Goal: Check status: Check status

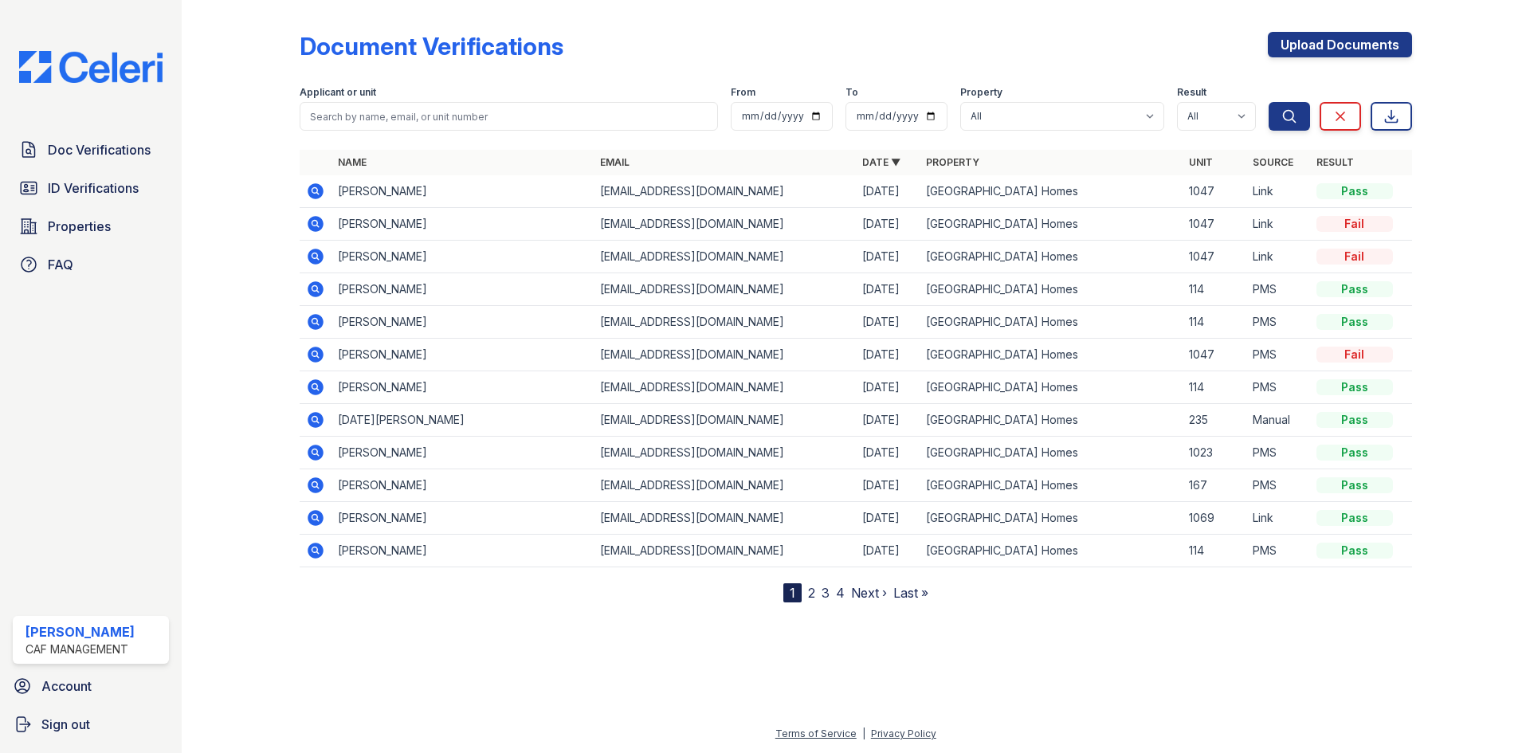
click at [92, 124] on div "Doc Verifications ID Verifications Properties FAQ [PERSON_NAME] CAF Management …" at bounding box center [91, 376] width 182 height 753
click at [81, 135] on link "Doc Verifications" at bounding box center [91, 150] width 156 height 32
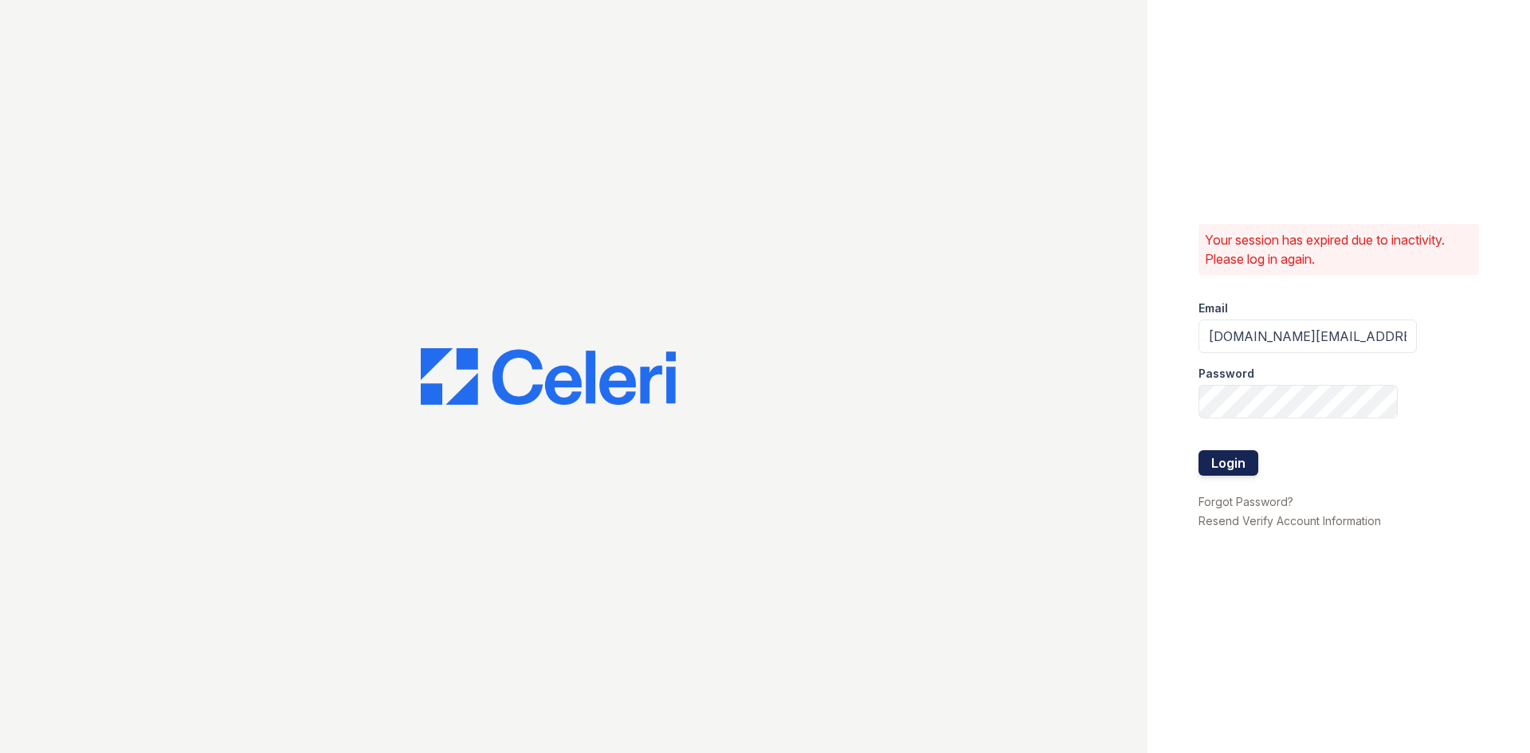
click at [1224, 457] on button "Login" at bounding box center [1228, 462] width 60 height 25
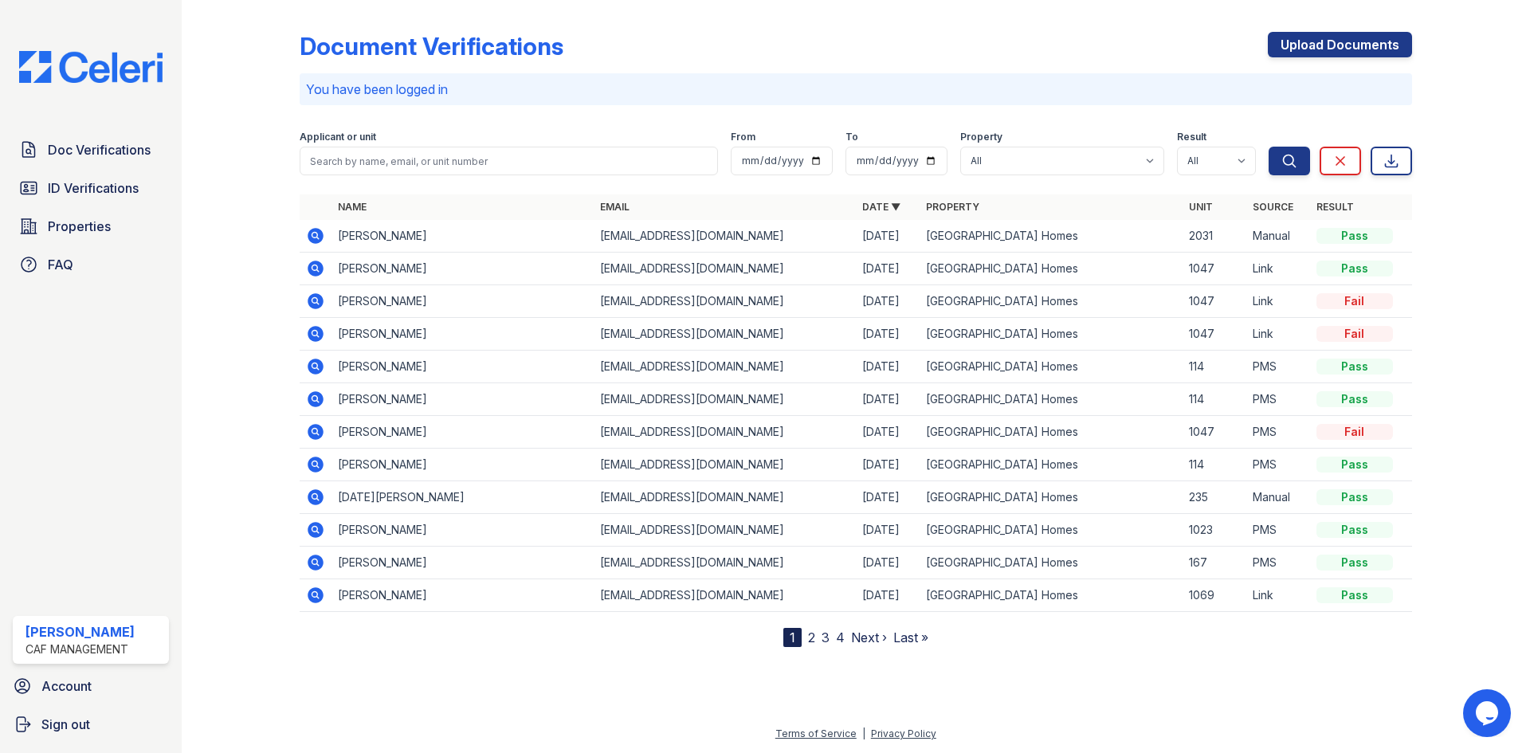
click at [312, 233] on icon at bounding box center [316, 236] width 16 height 16
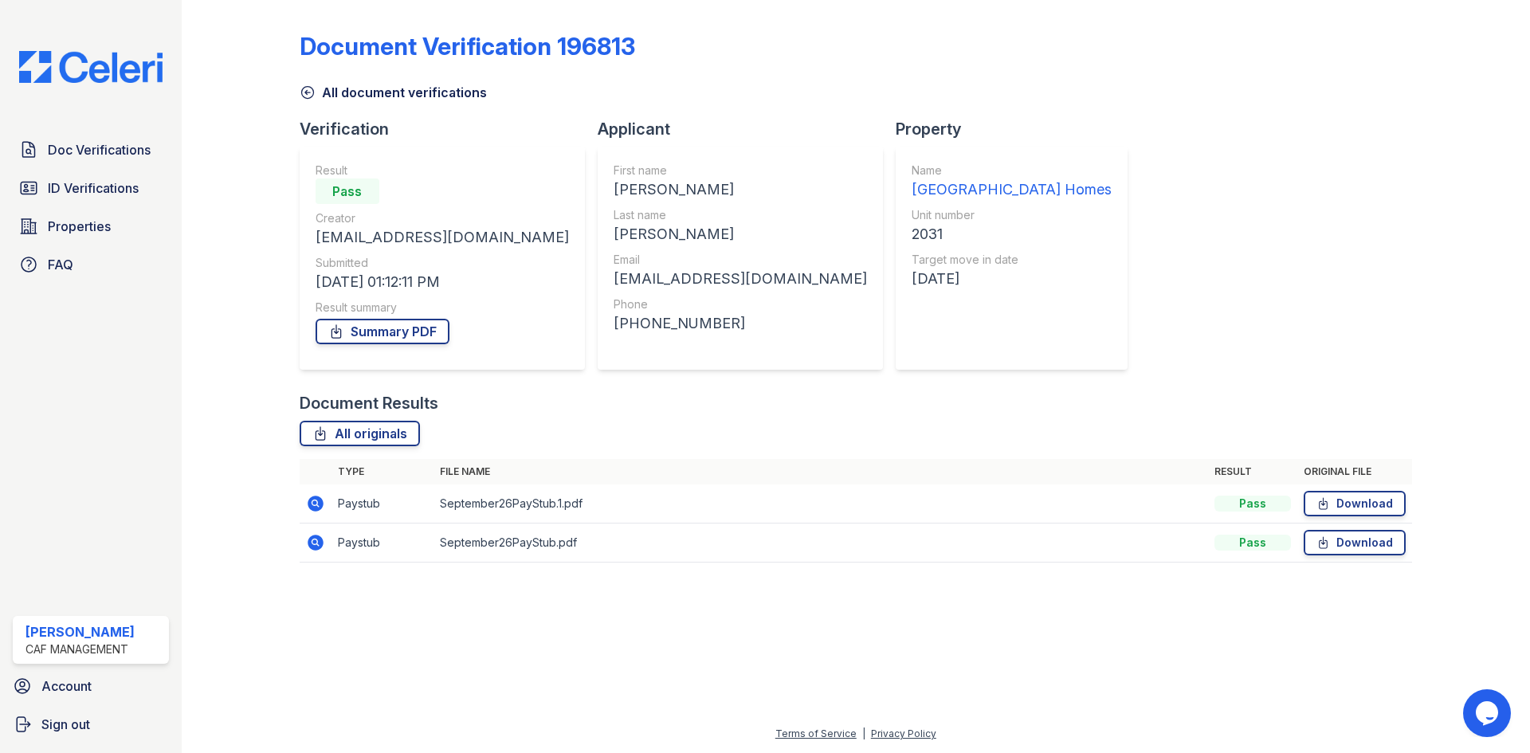
click at [316, 509] on icon at bounding box center [316, 504] width 16 height 16
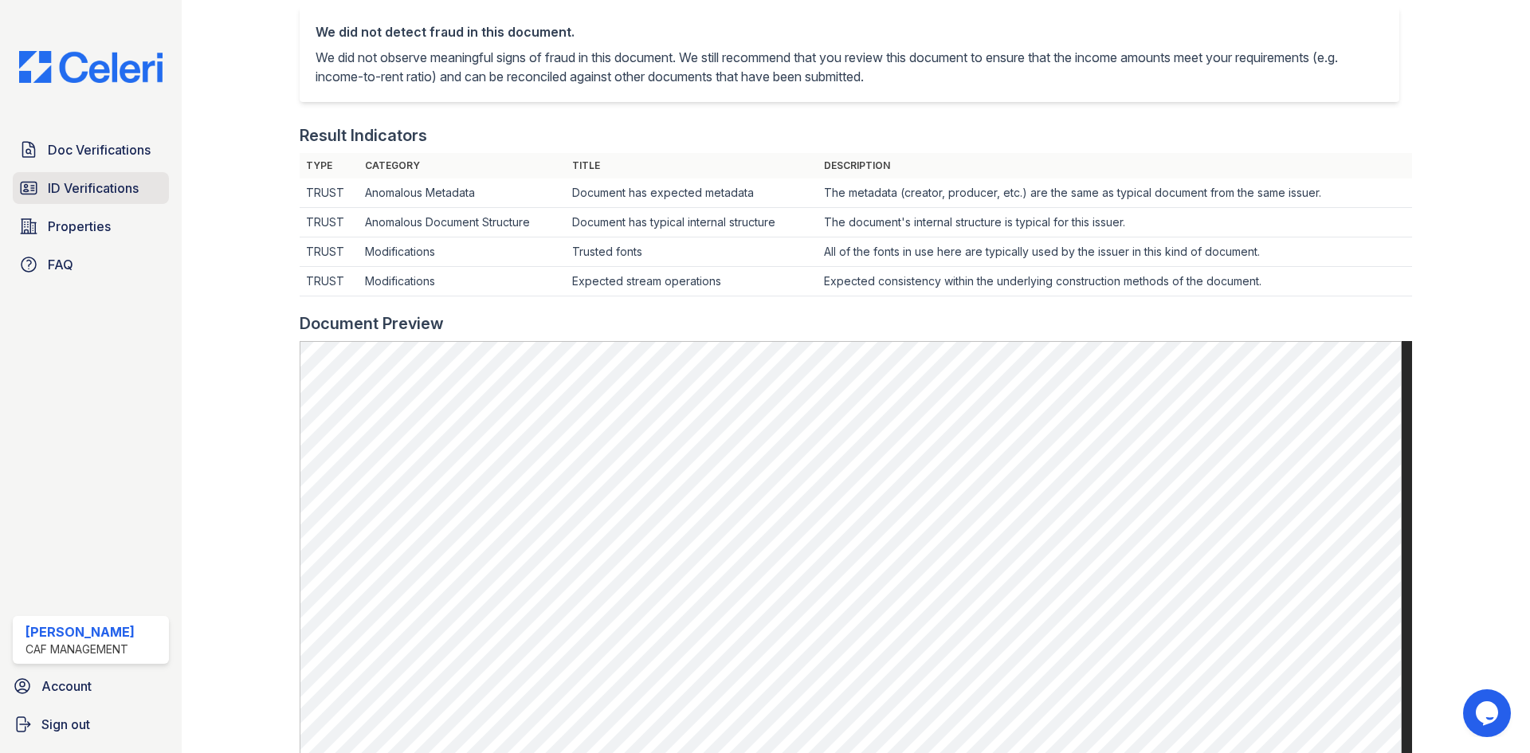
scroll to position [366, 0]
click at [92, 191] on span "ID Verifications" at bounding box center [93, 187] width 91 height 19
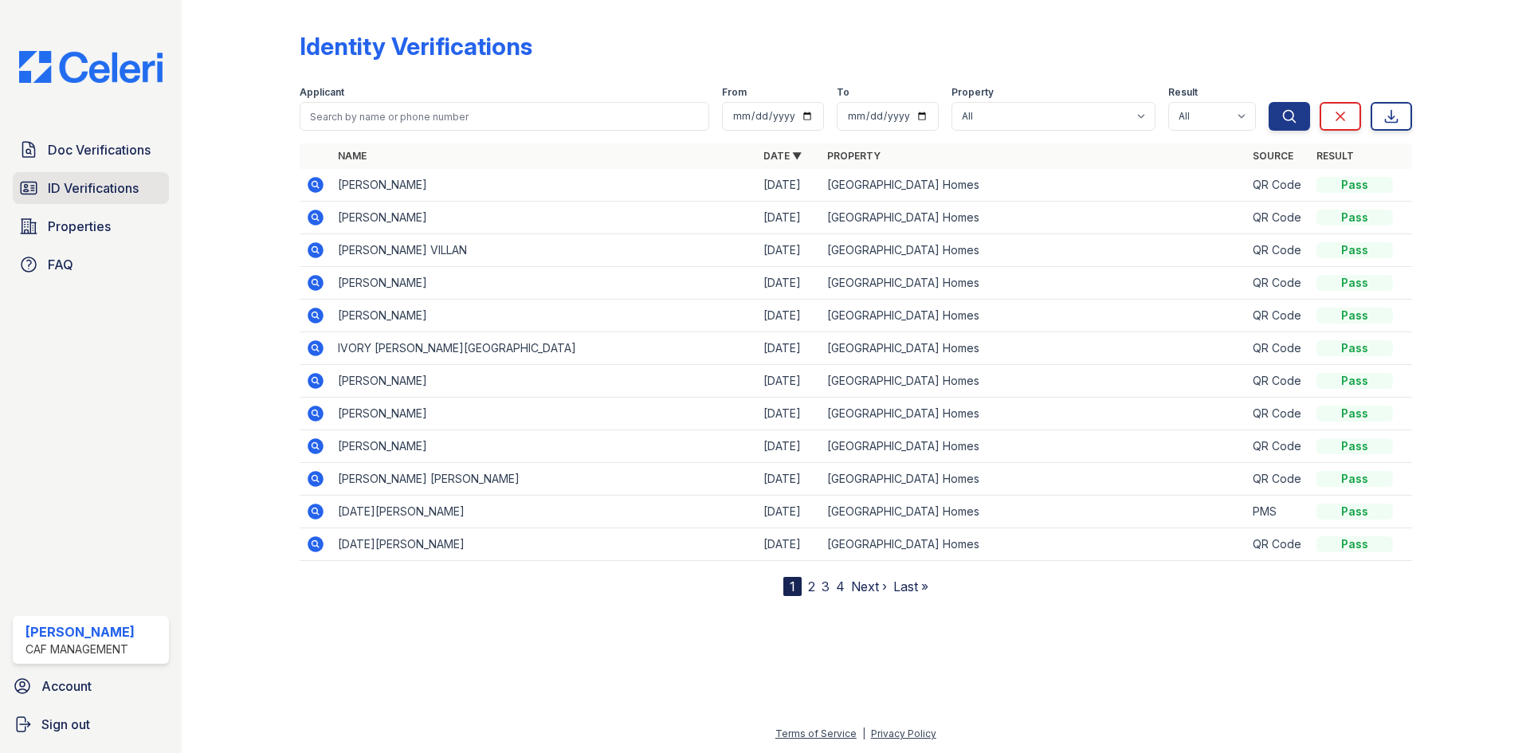
click at [116, 197] on span "ID Verifications" at bounding box center [93, 187] width 91 height 19
click at [135, 157] on span "Doc Verifications" at bounding box center [99, 149] width 103 height 19
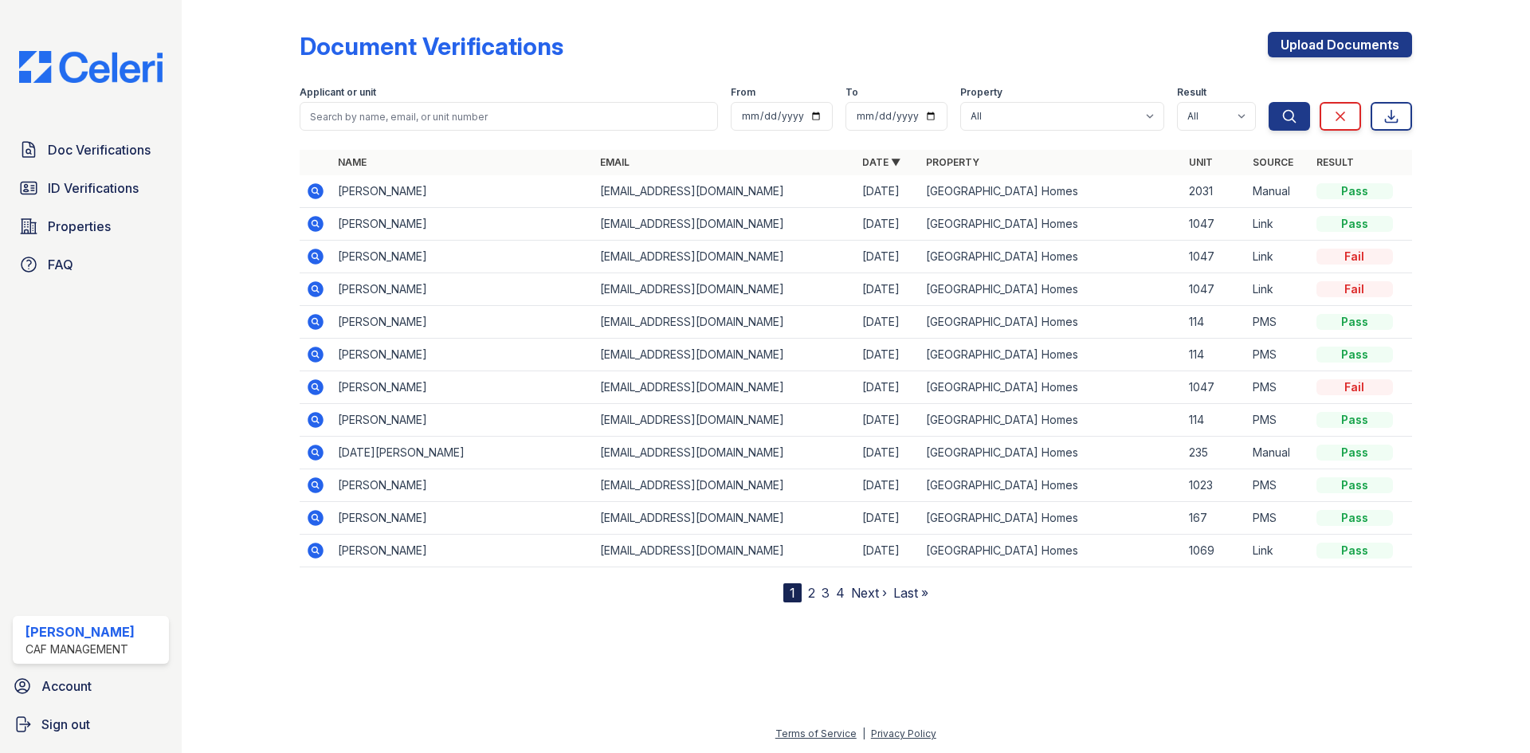
click at [315, 192] on icon at bounding box center [314, 190] width 4 height 4
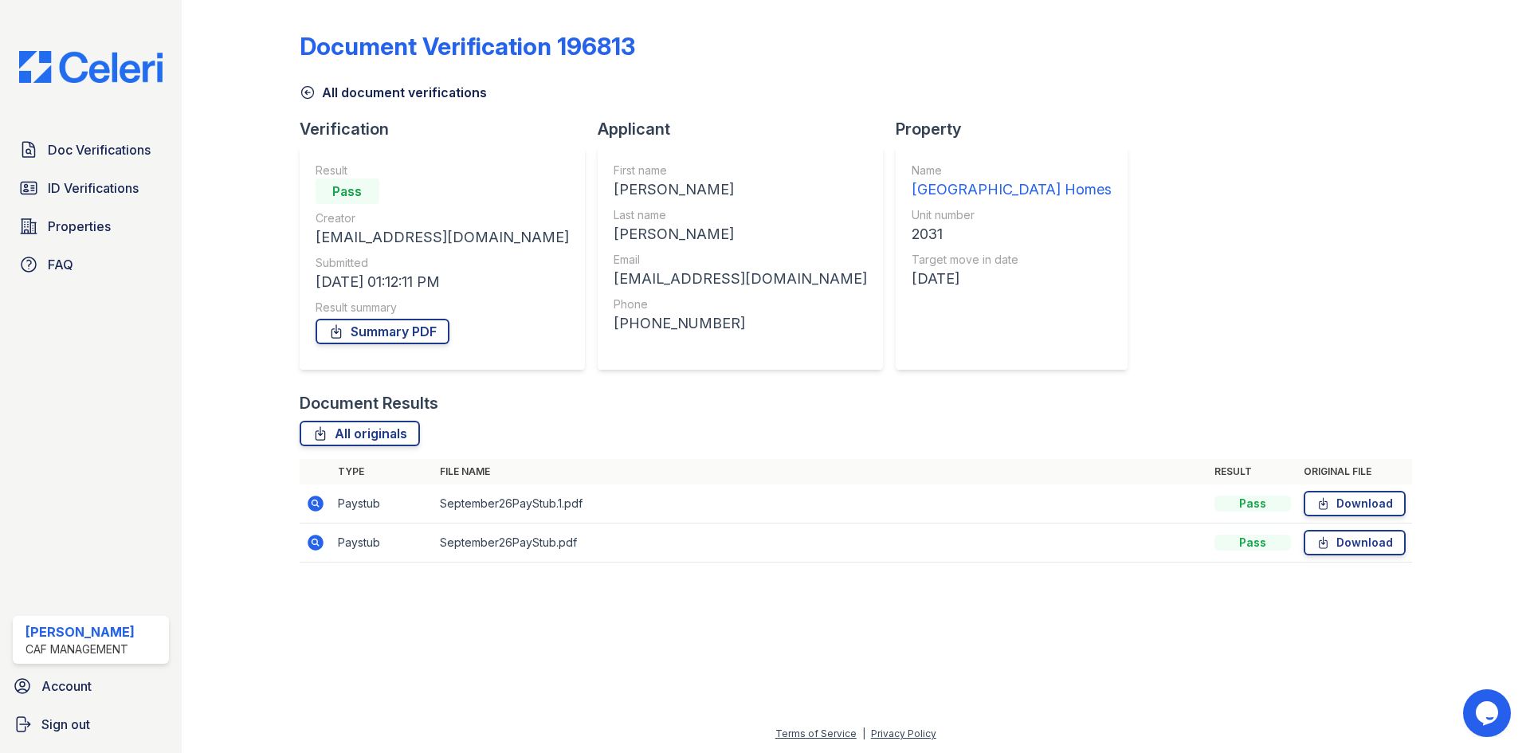
click at [317, 504] on icon at bounding box center [315, 503] width 19 height 19
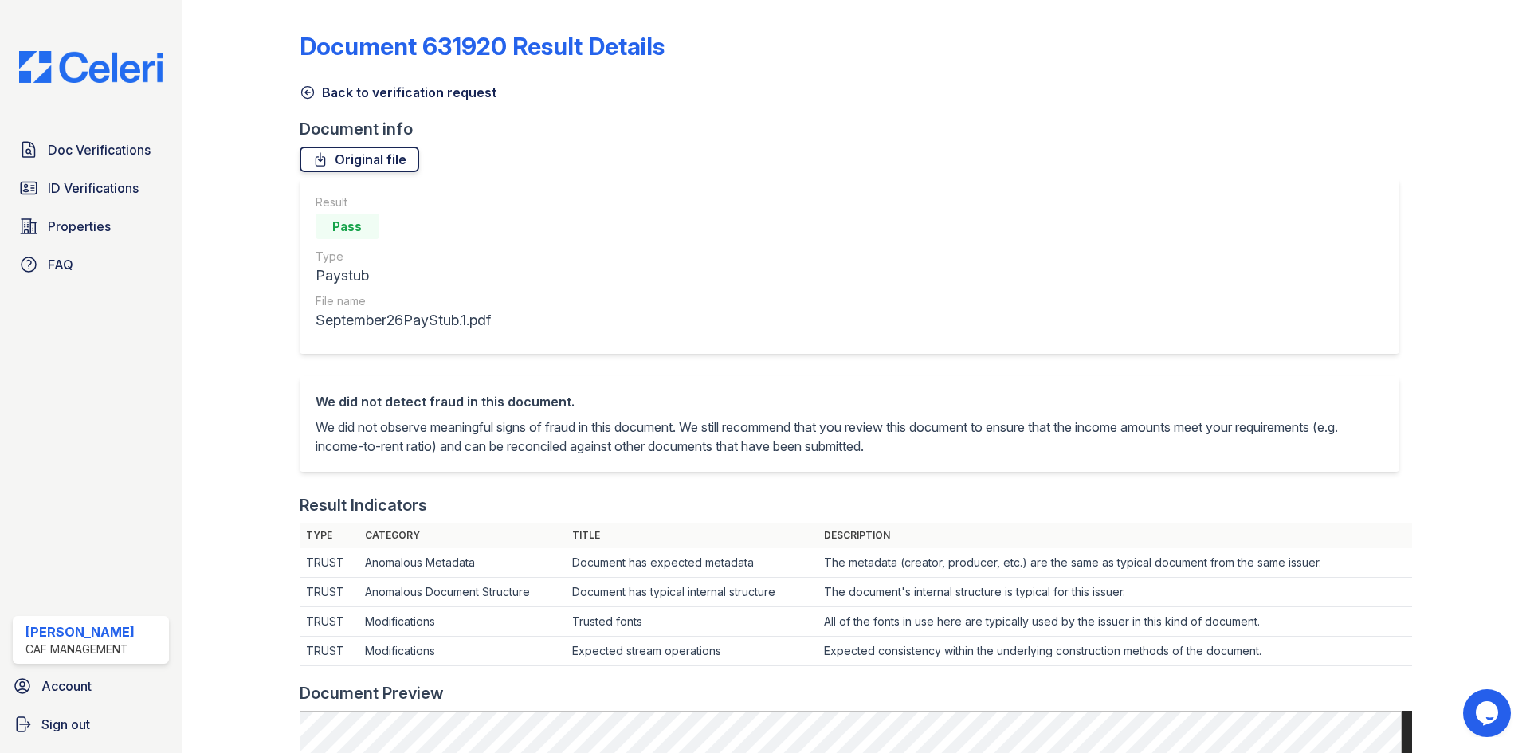
click at [343, 159] on link "Original file" at bounding box center [360, 159] width 120 height 25
click at [304, 88] on icon at bounding box center [308, 92] width 16 height 16
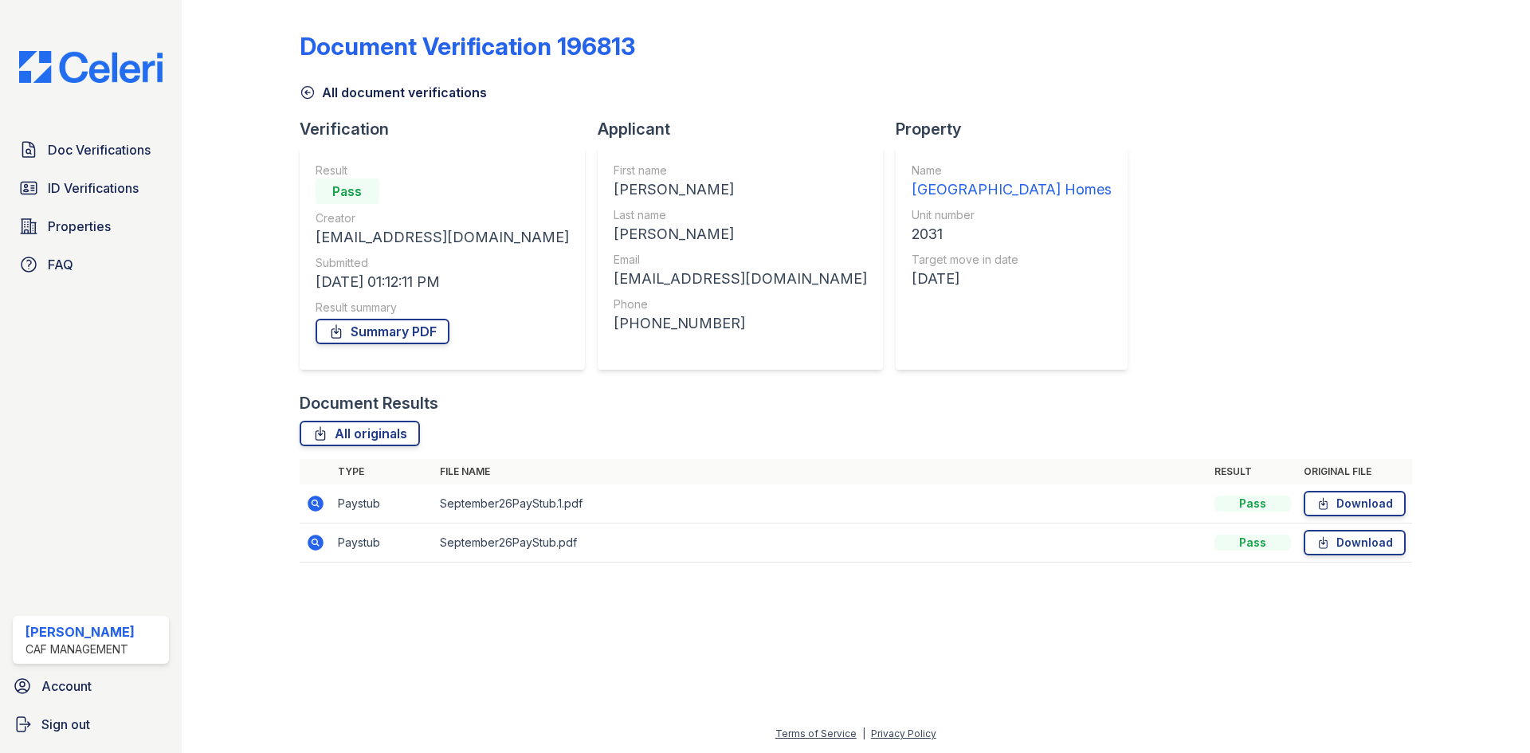
click at [314, 543] on icon at bounding box center [315, 542] width 19 height 19
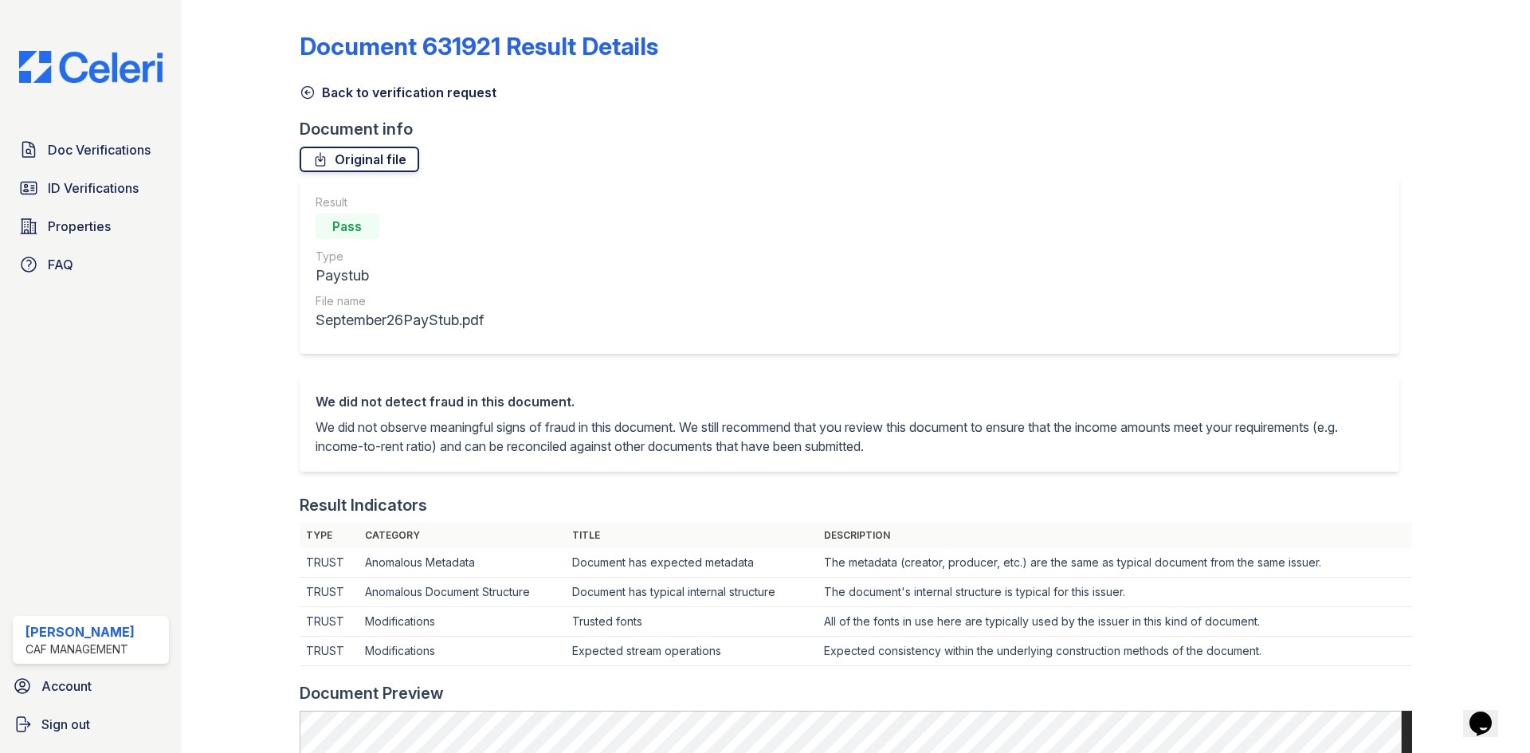
click at [364, 165] on link "Original file" at bounding box center [360, 159] width 120 height 25
click at [311, 99] on icon at bounding box center [308, 92] width 16 height 16
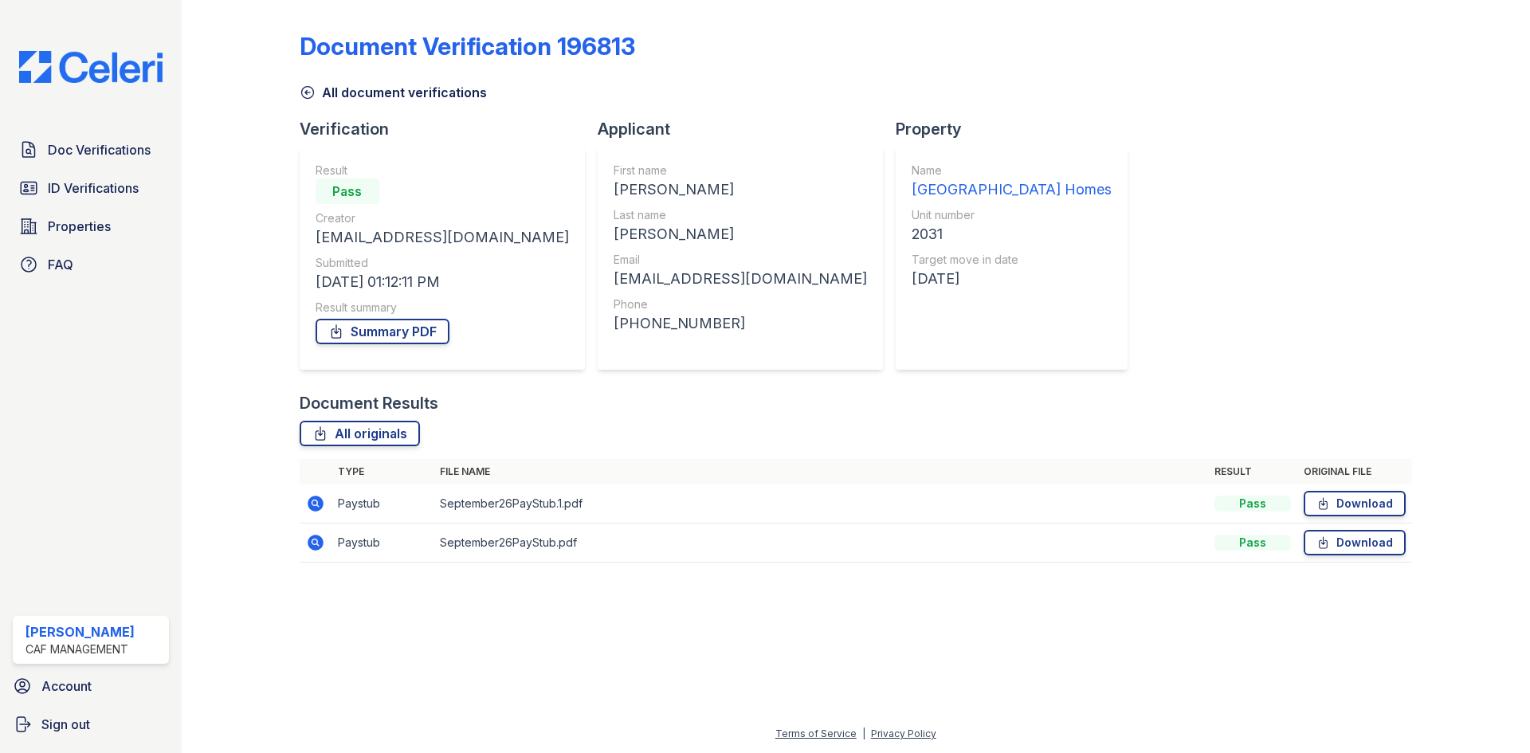
click at [317, 508] on icon at bounding box center [316, 504] width 16 height 16
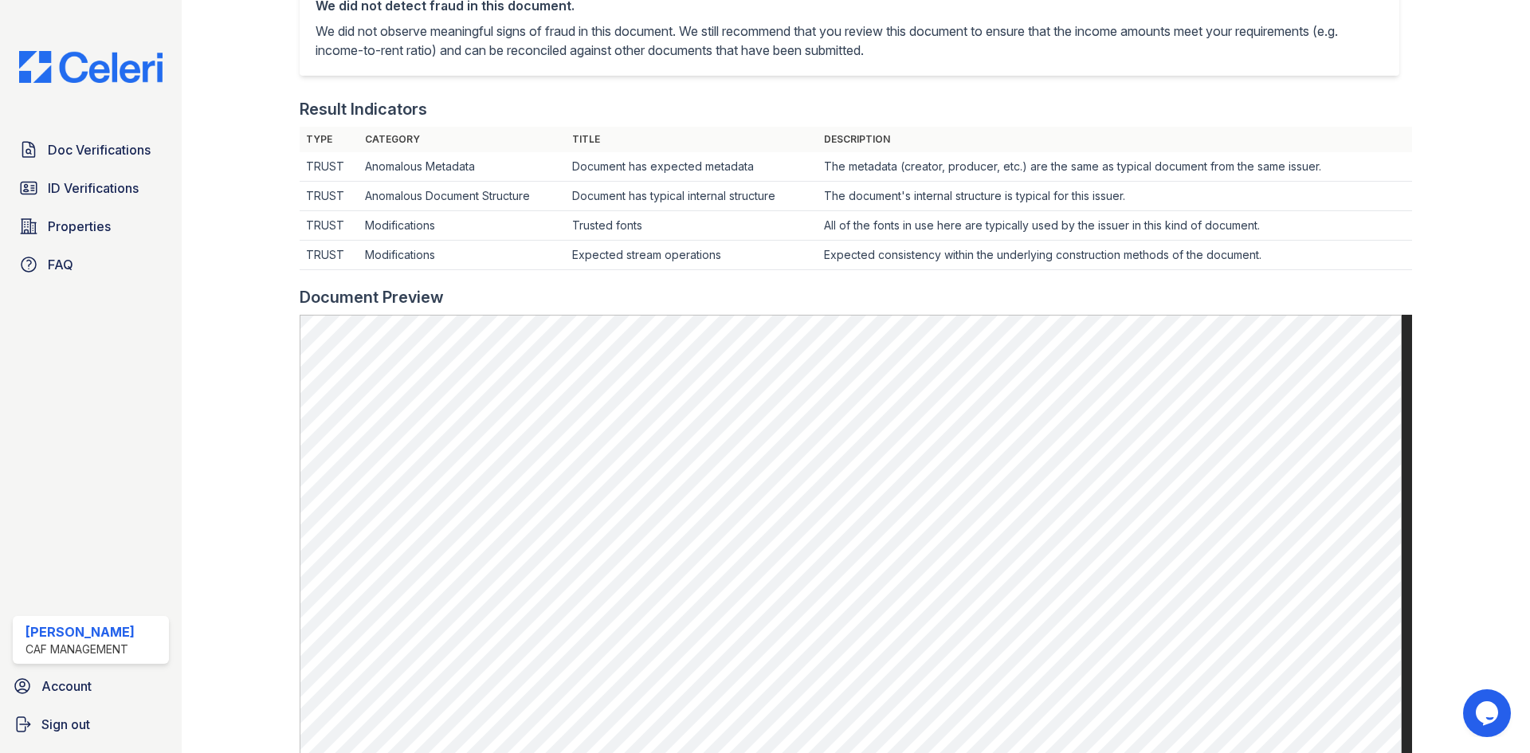
scroll to position [287, 0]
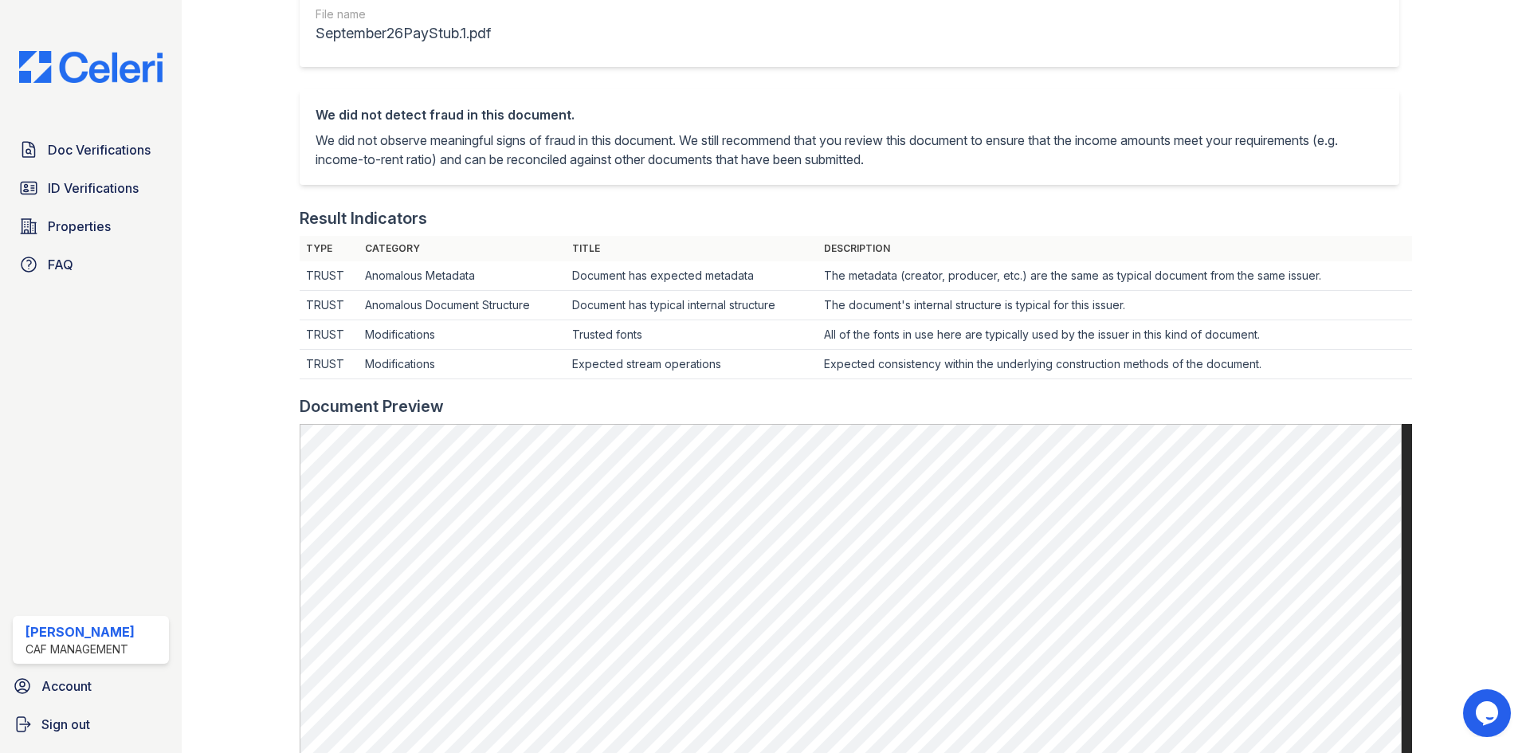
click at [194, 331] on div "Document 631920 Result Details Back to verification request Document info Origi…" at bounding box center [856, 89] width 1348 height 753
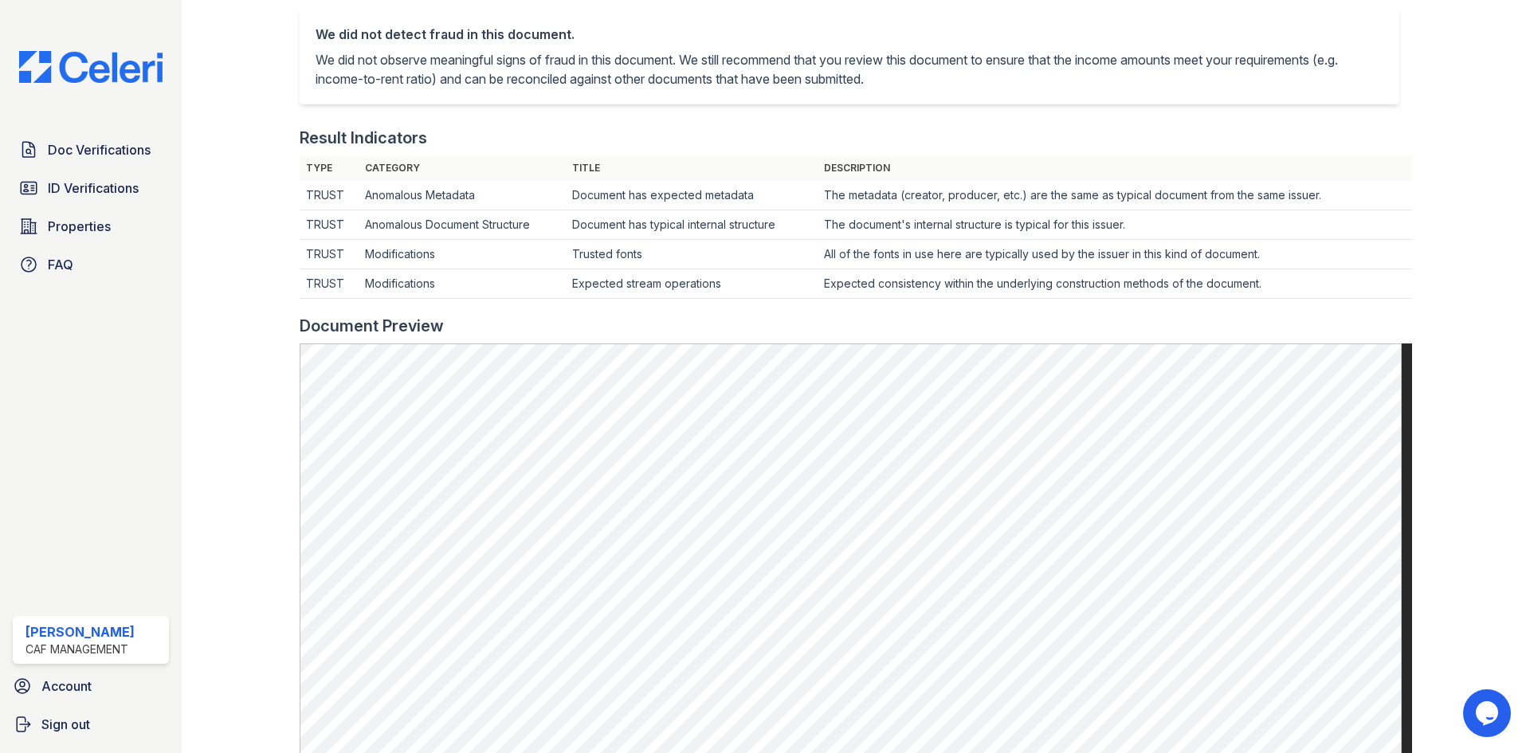
scroll to position [48, 0]
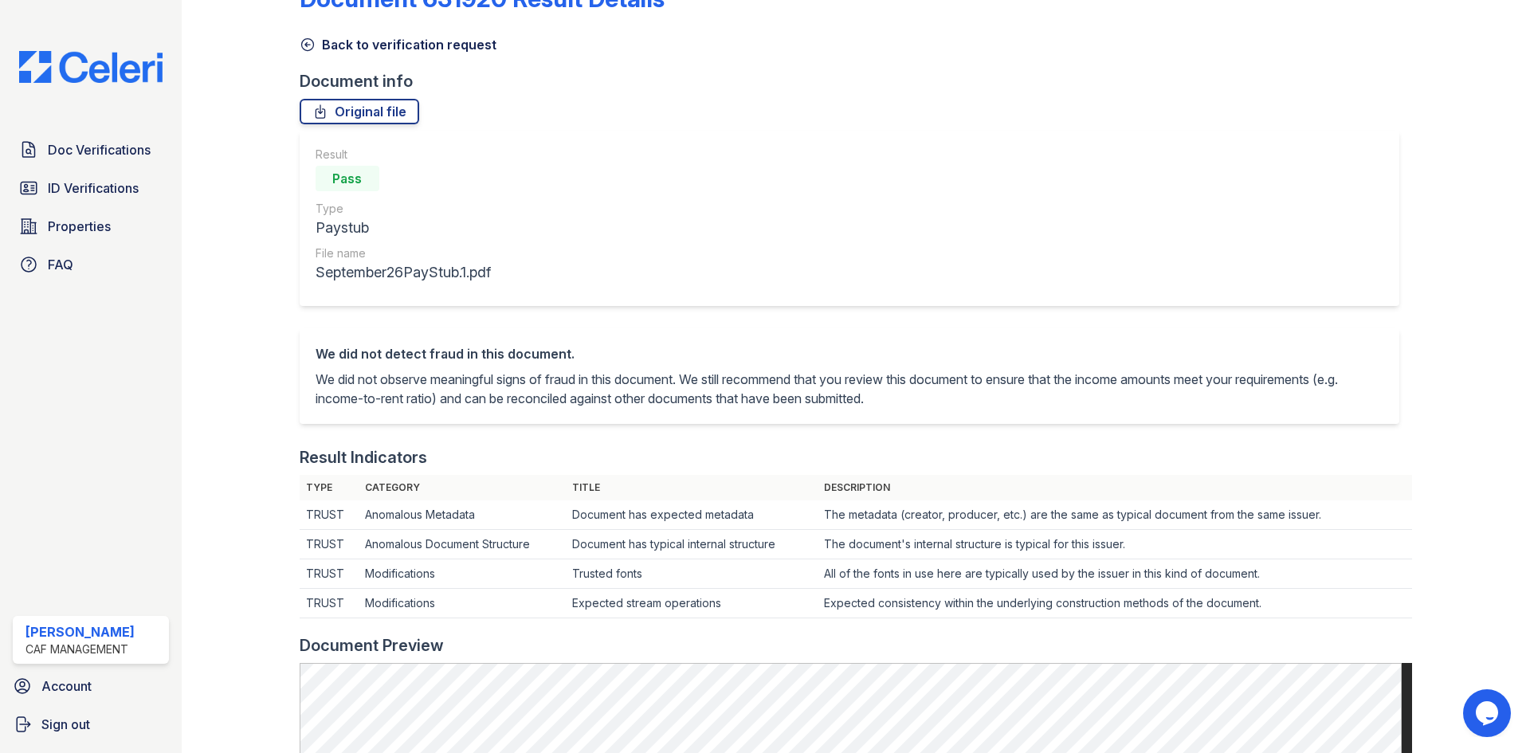
click at [307, 45] on icon at bounding box center [307, 45] width 12 height 12
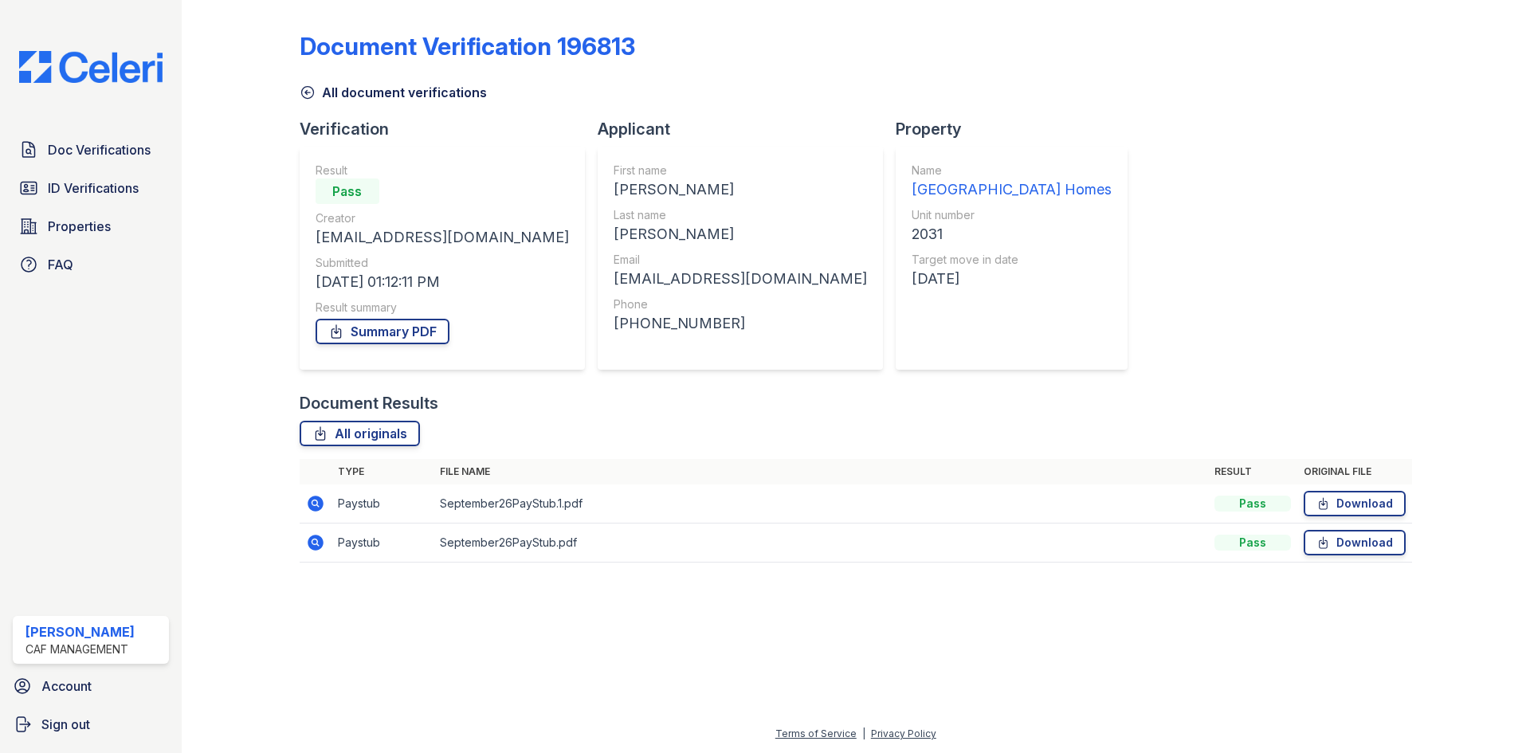
click at [306, 91] on icon at bounding box center [307, 93] width 12 height 12
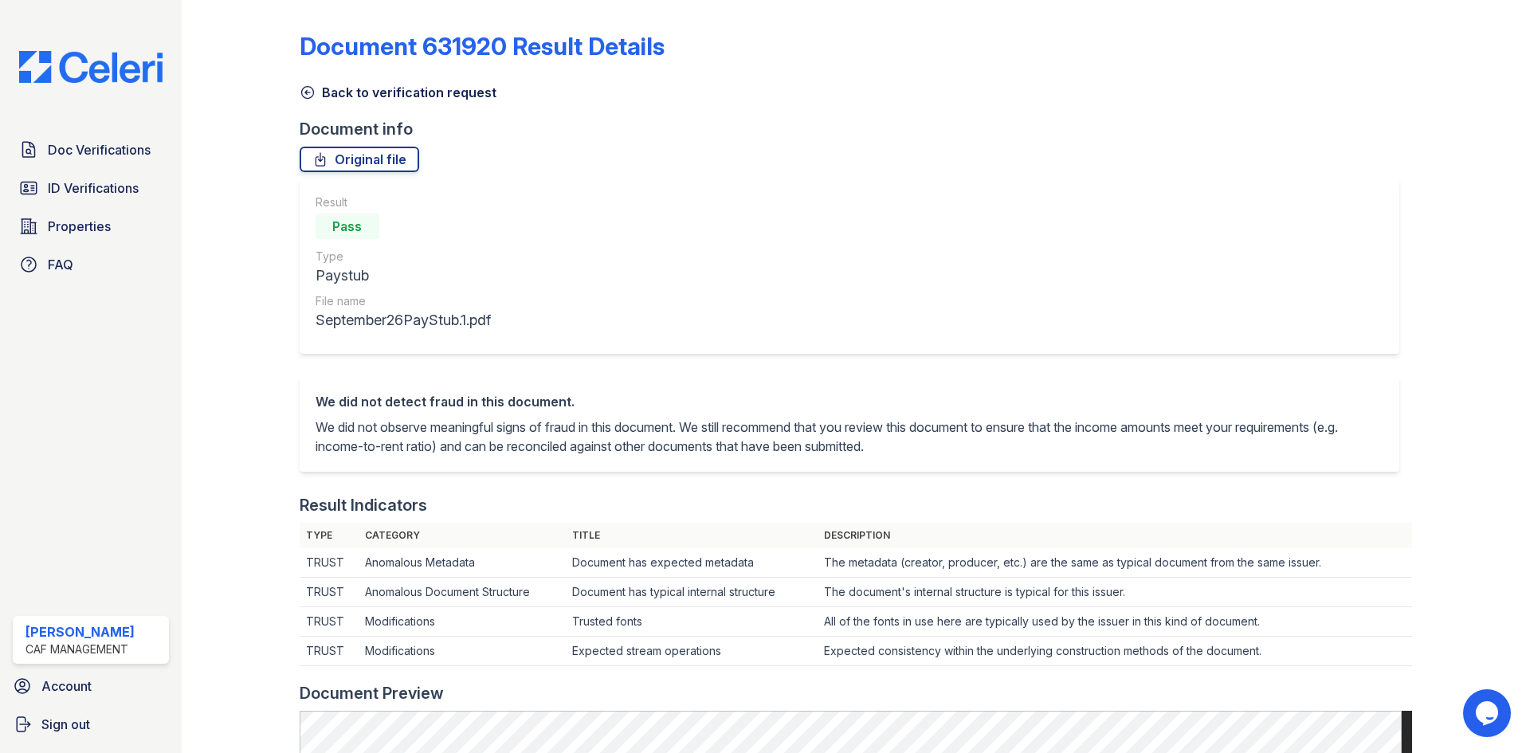
click at [312, 91] on icon at bounding box center [308, 92] width 16 height 16
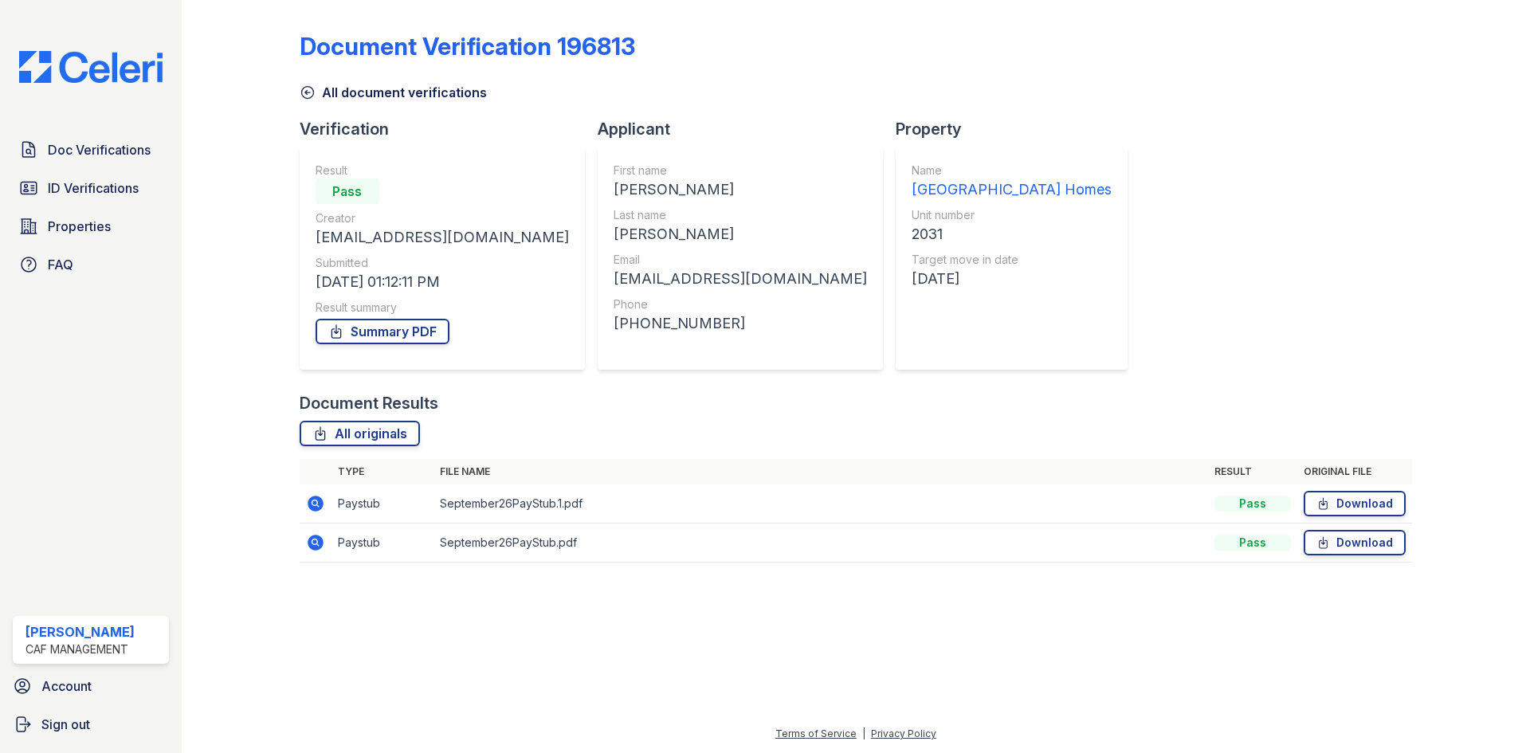
click at [320, 500] on icon at bounding box center [316, 504] width 16 height 16
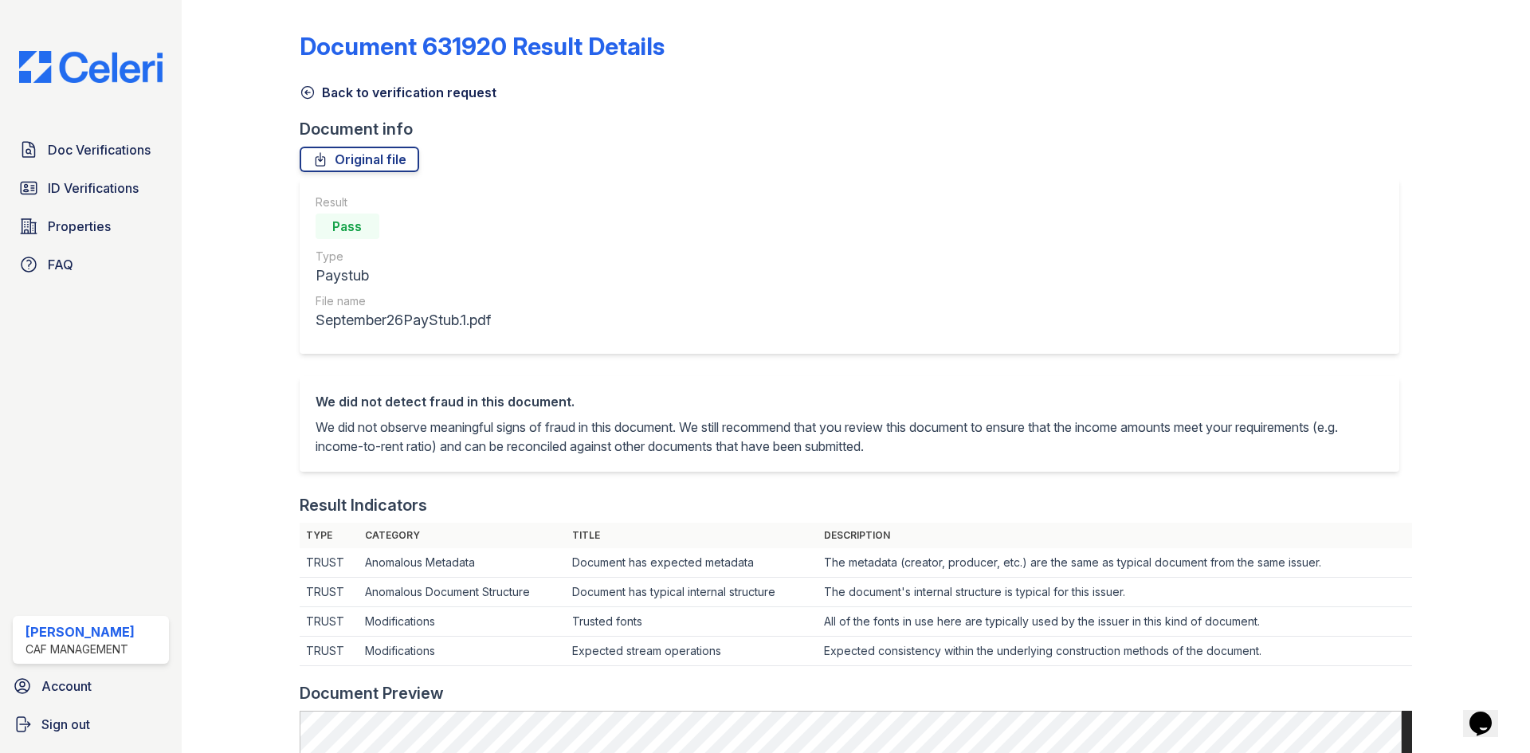
click at [308, 98] on icon at bounding box center [307, 93] width 12 height 12
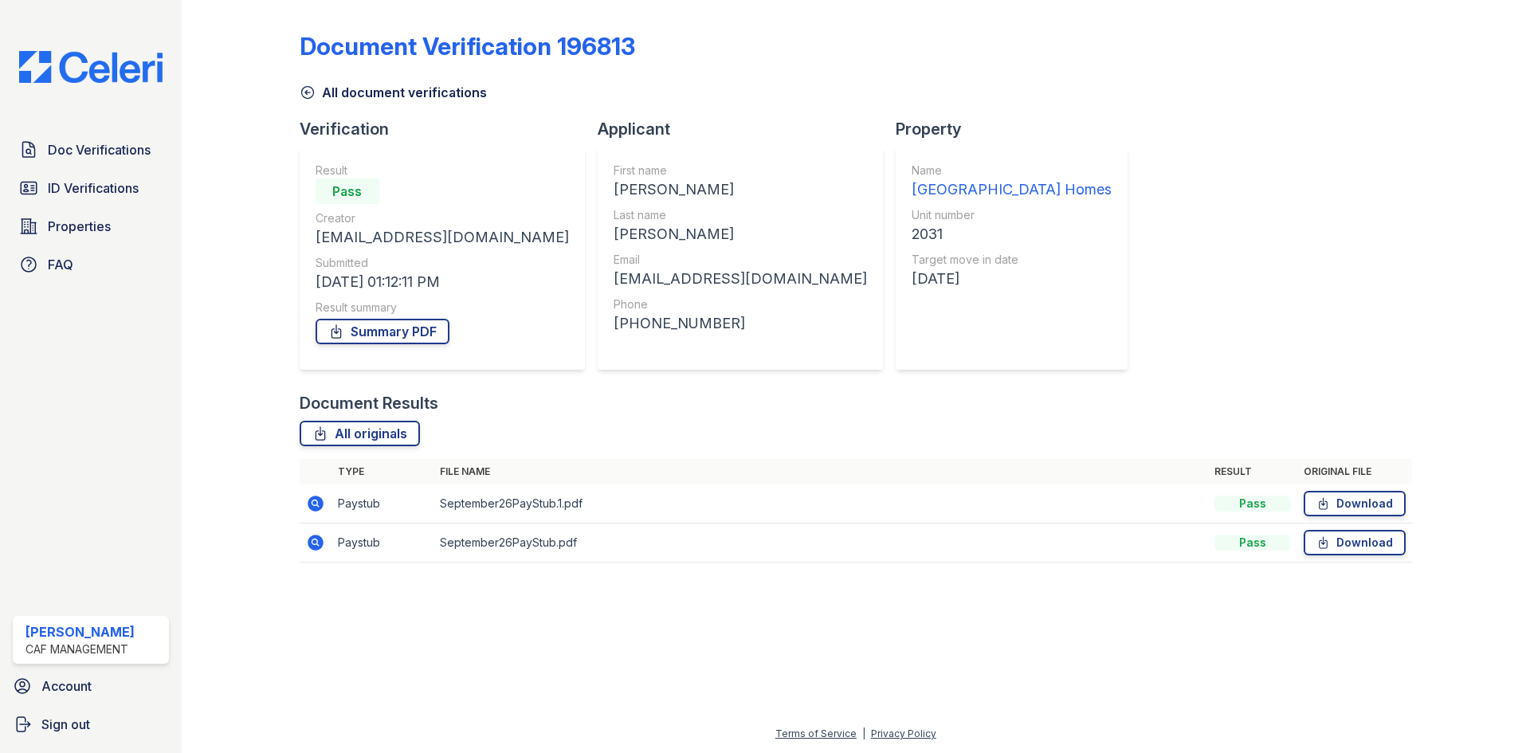
click at [318, 501] on icon at bounding box center [316, 504] width 16 height 16
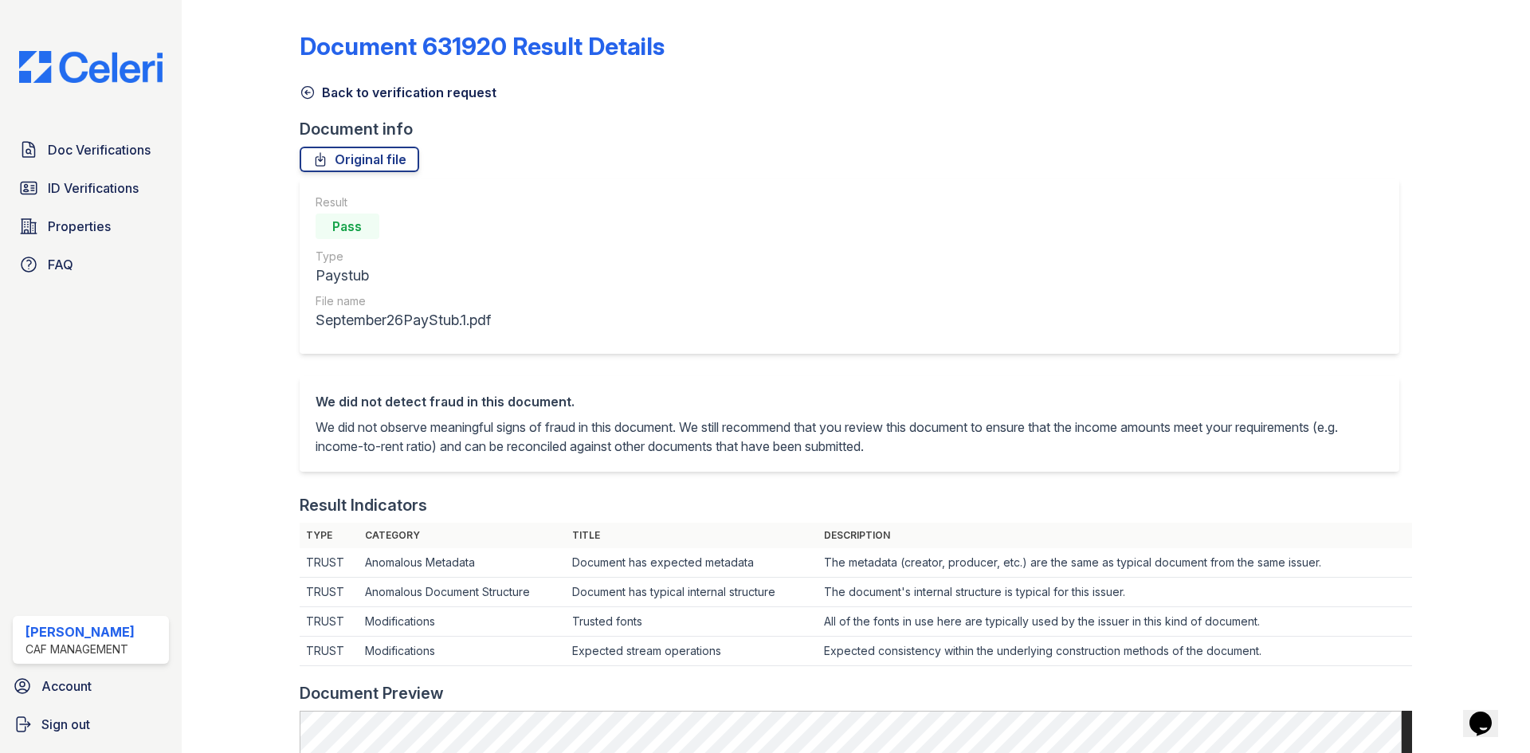
click at [306, 98] on icon at bounding box center [307, 93] width 12 height 12
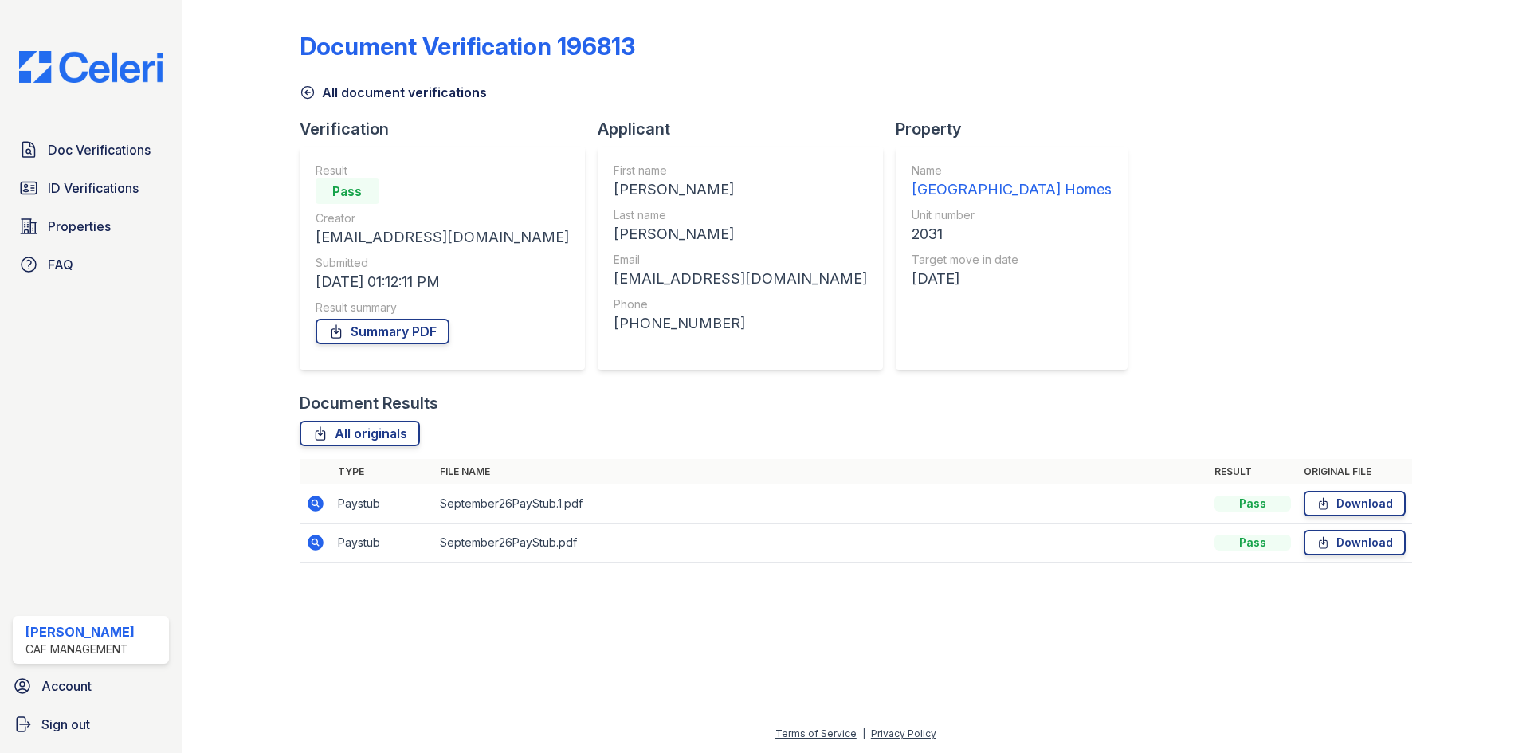
click at [322, 543] on icon at bounding box center [316, 543] width 16 height 16
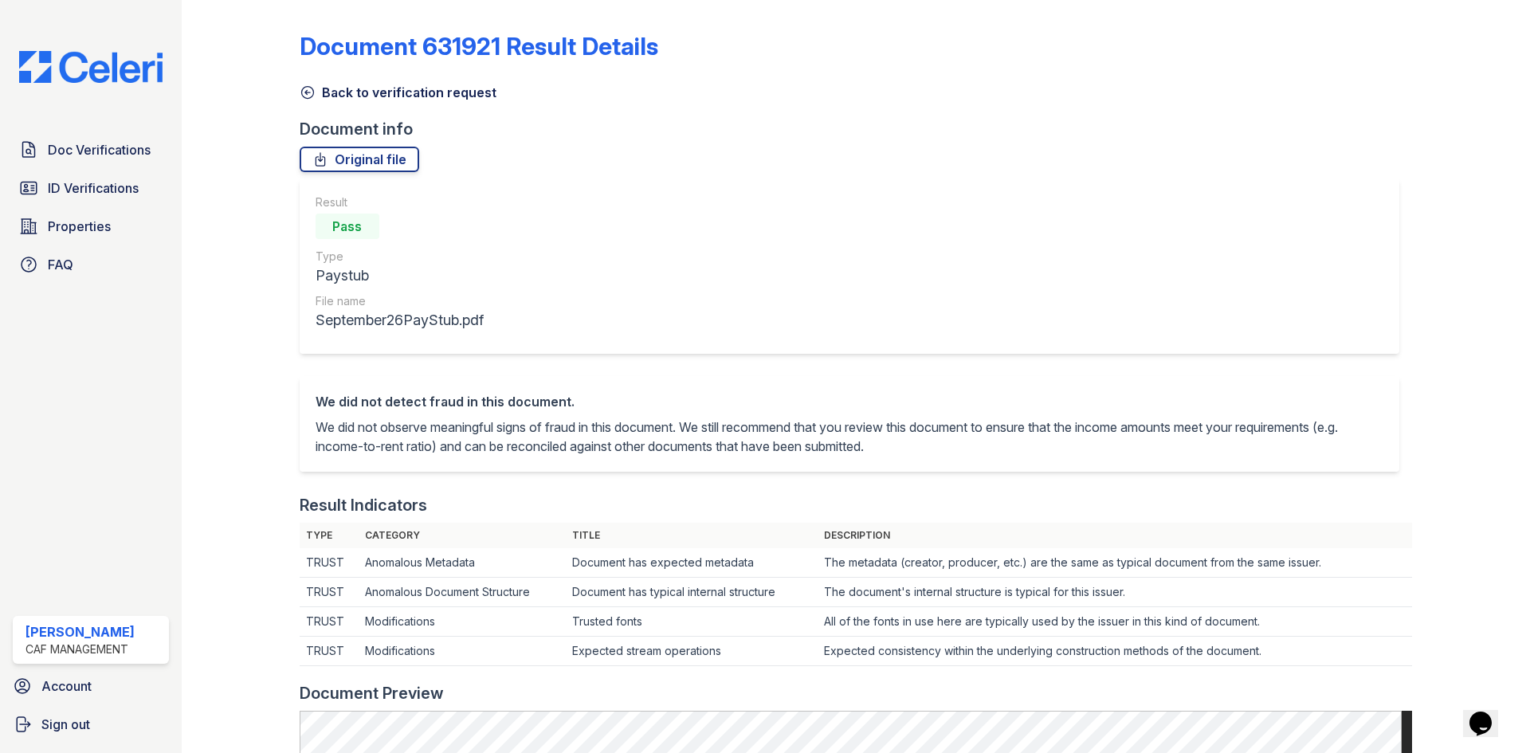
click at [311, 92] on icon at bounding box center [308, 92] width 16 height 16
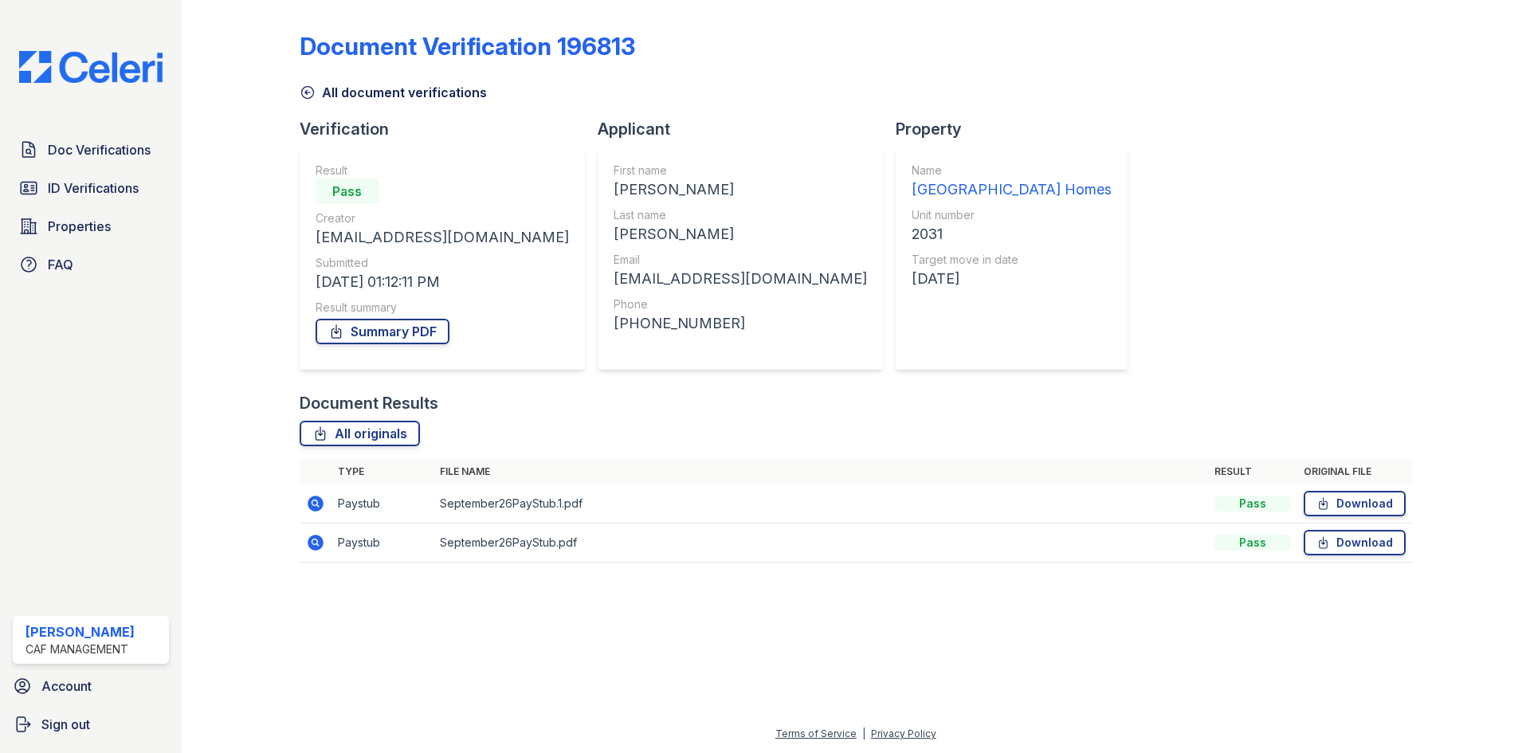
click at [316, 500] on icon at bounding box center [315, 503] width 19 height 19
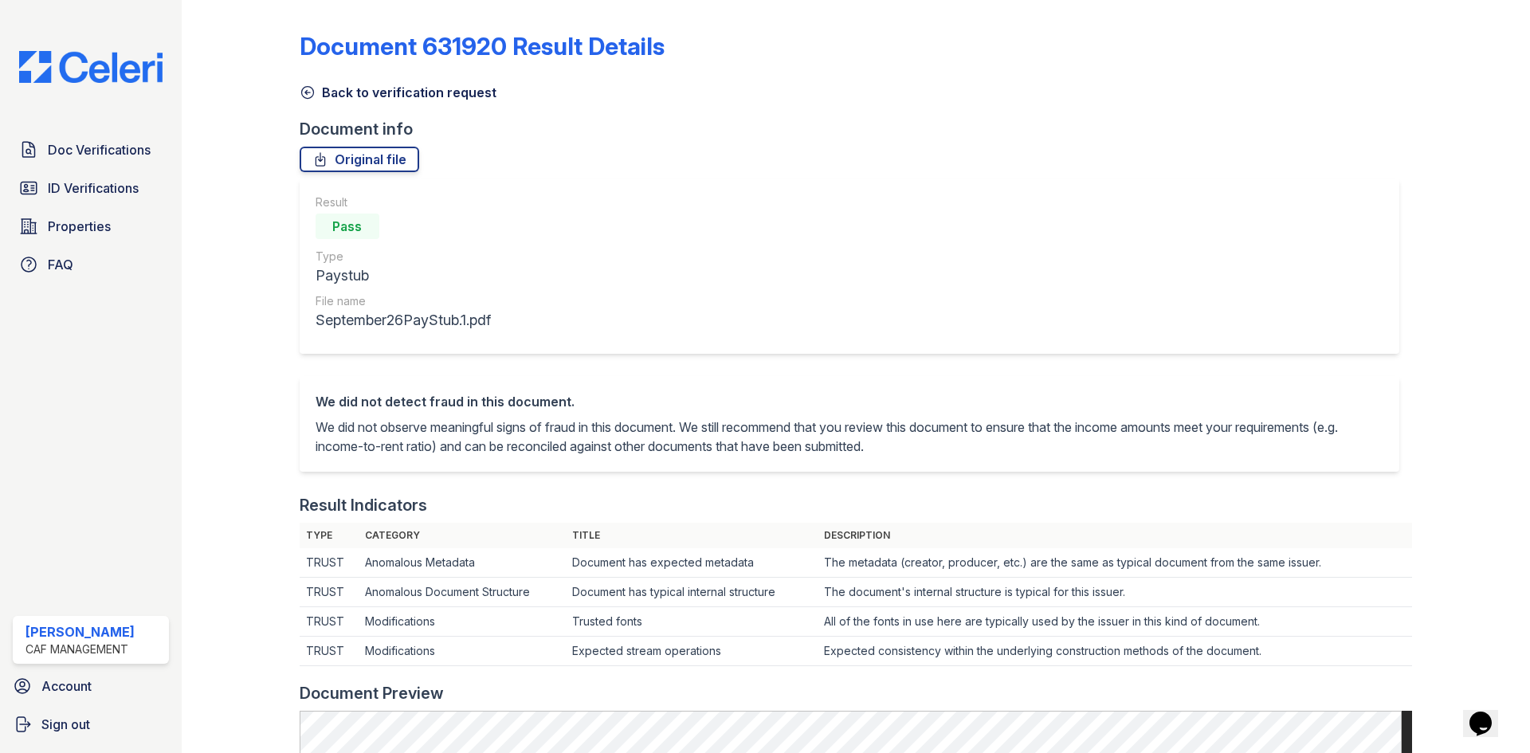
click at [305, 95] on icon at bounding box center [308, 92] width 16 height 16
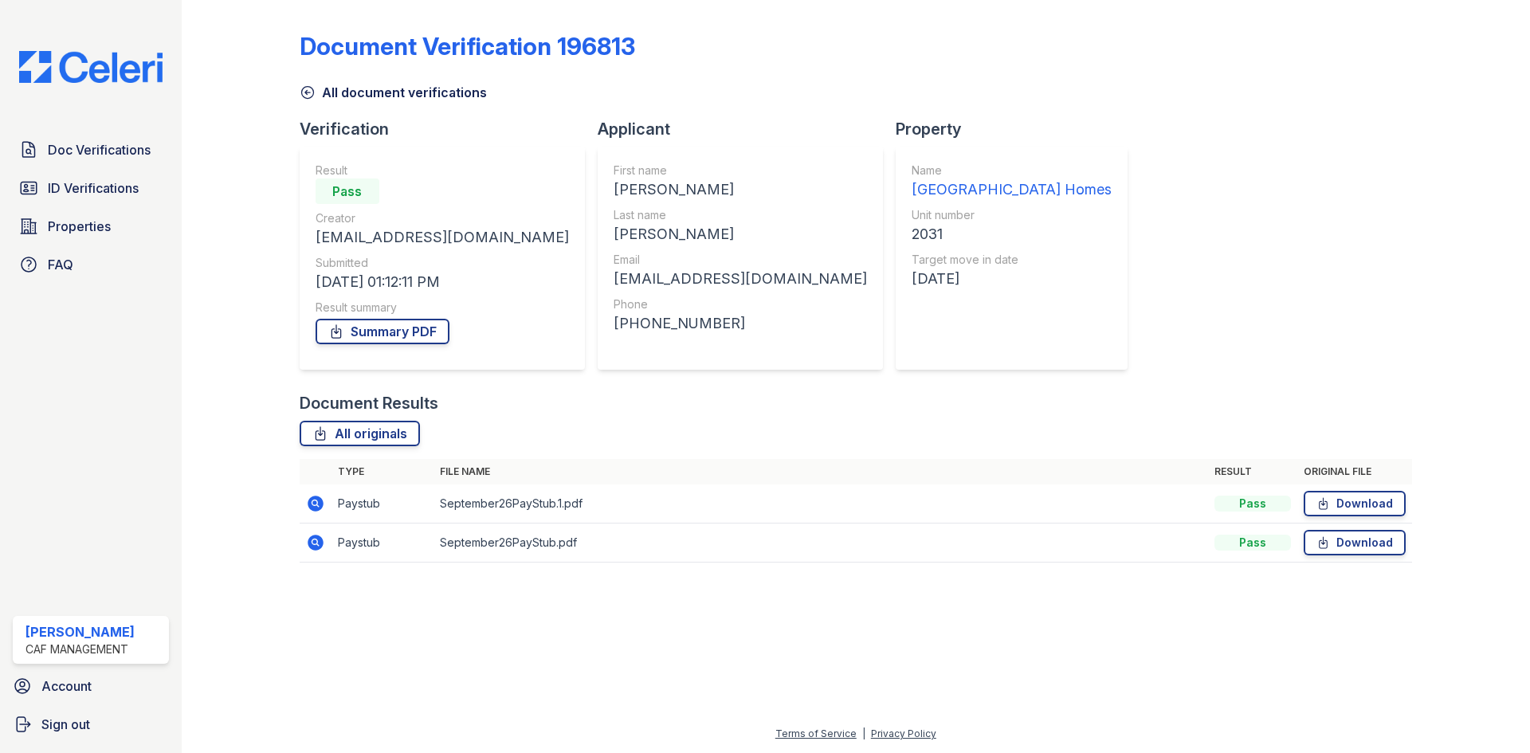
click at [311, 543] on icon at bounding box center [316, 543] width 16 height 16
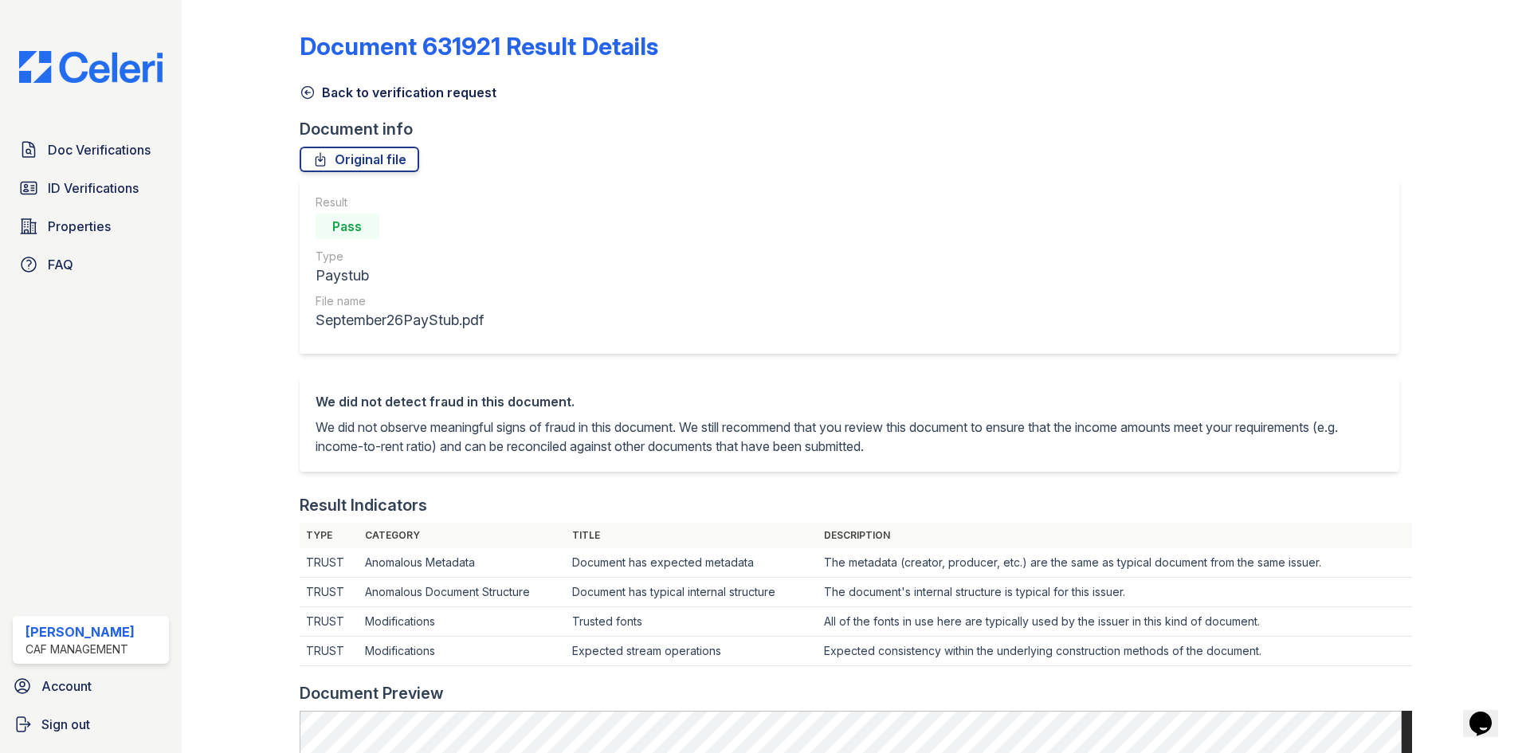
click at [312, 92] on icon at bounding box center [307, 93] width 12 height 12
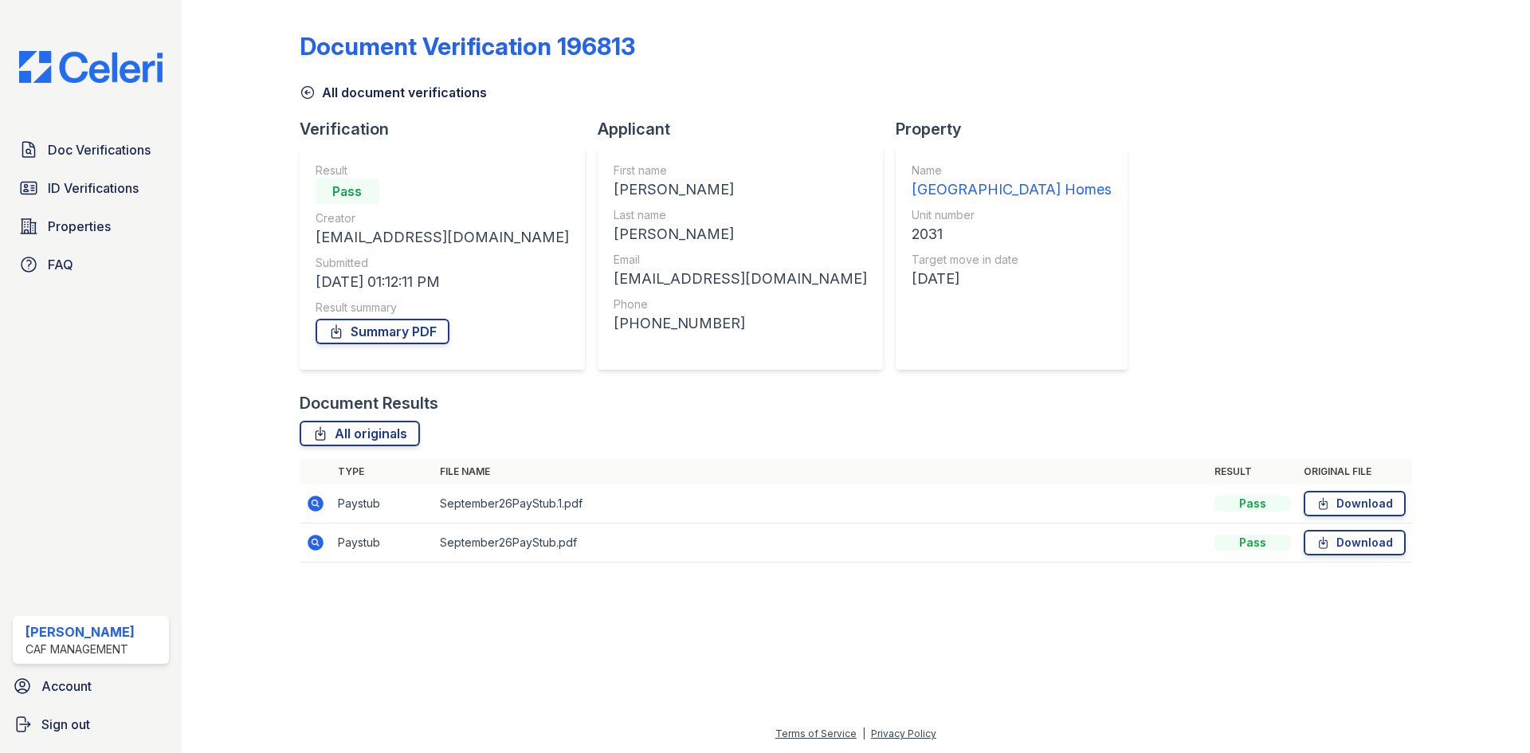
click at [322, 539] on icon at bounding box center [316, 543] width 16 height 16
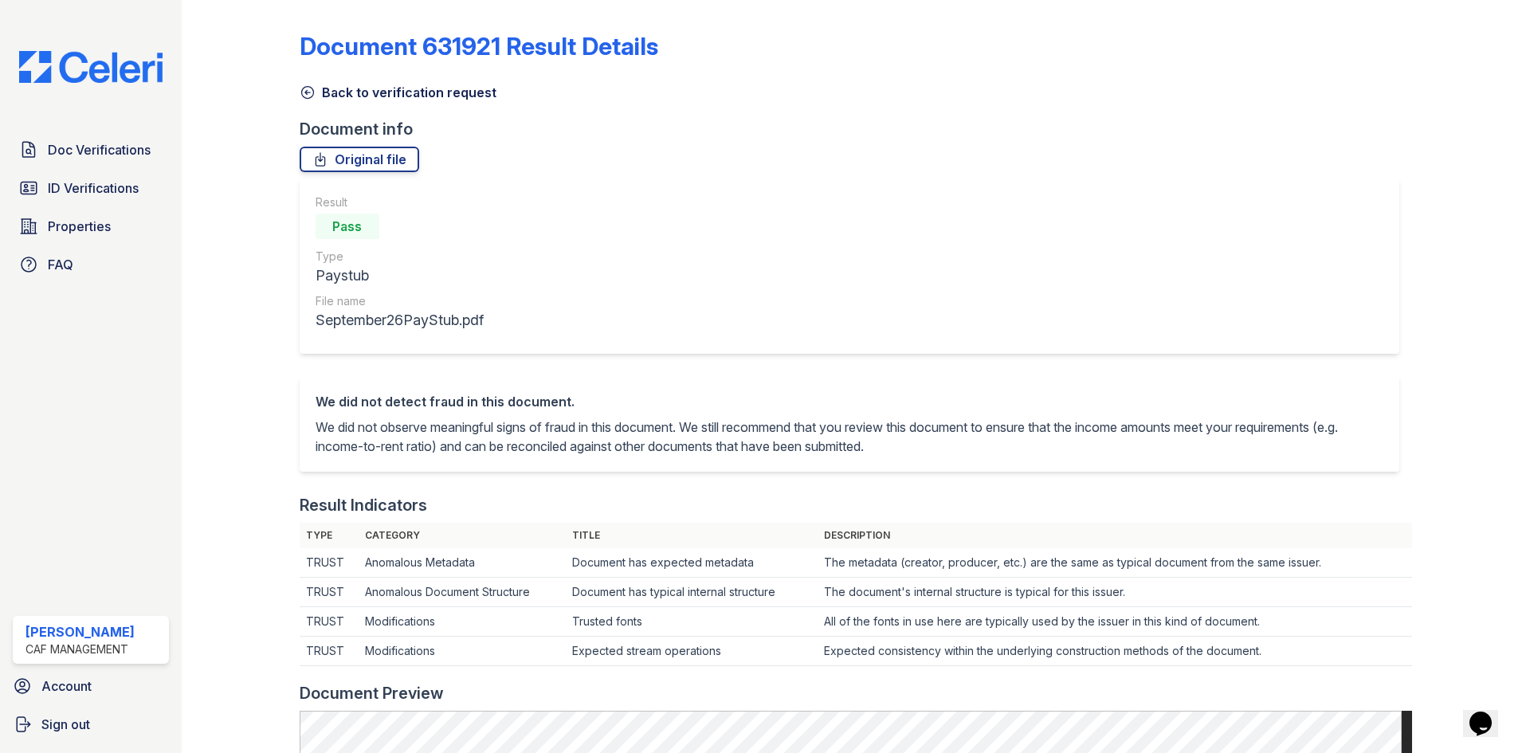
click at [308, 91] on icon at bounding box center [308, 92] width 16 height 16
